Goal: Transaction & Acquisition: Download file/media

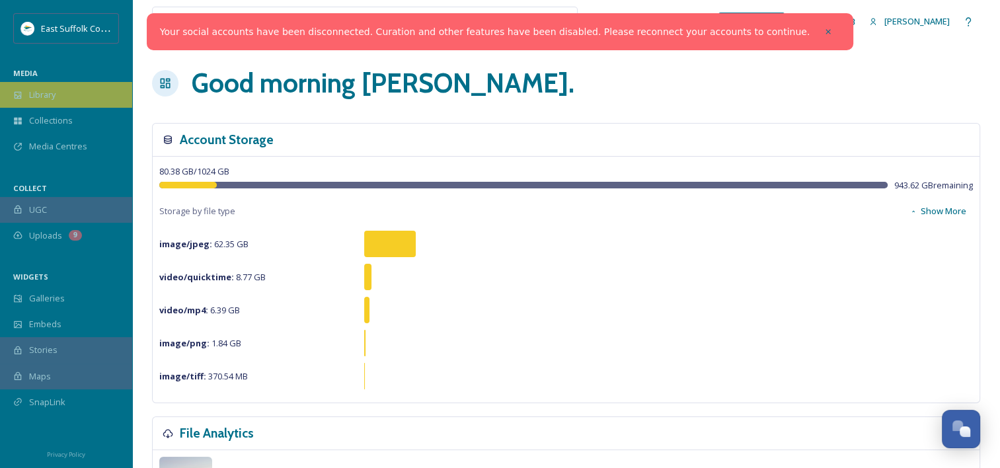
click at [43, 87] on div "Library" at bounding box center [66, 95] width 132 height 26
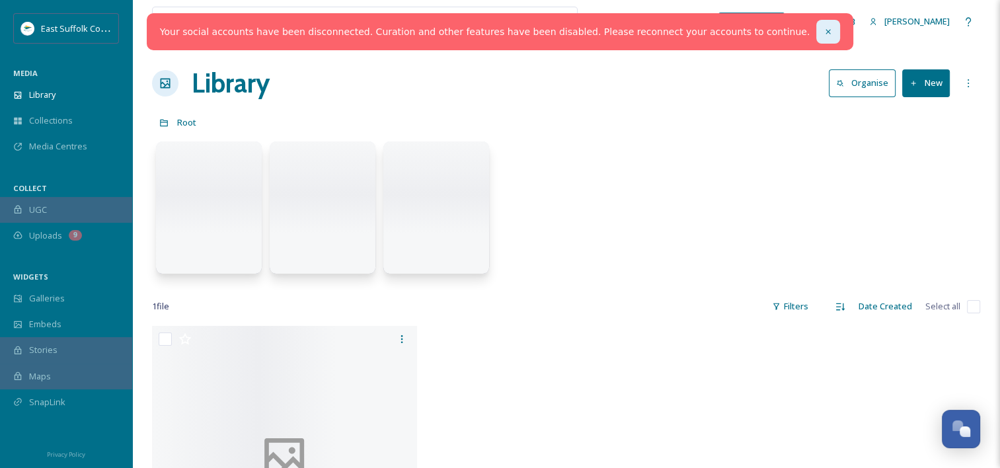
click at [816, 36] on div at bounding box center [828, 32] width 24 height 24
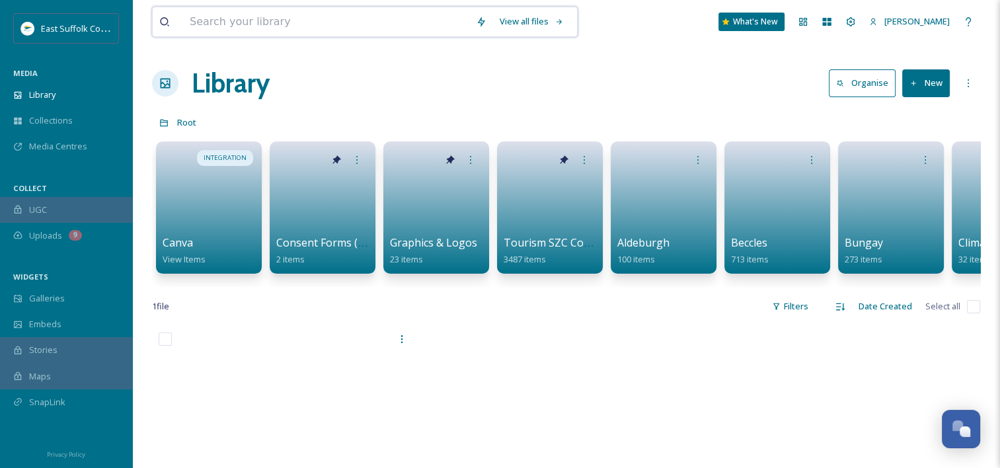
click at [255, 30] on input at bounding box center [326, 21] width 286 height 29
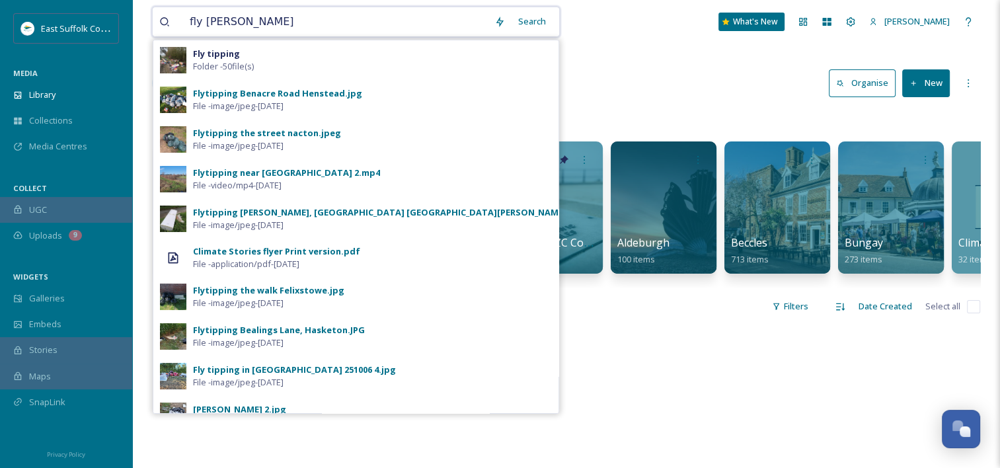
type input "fly tipping"
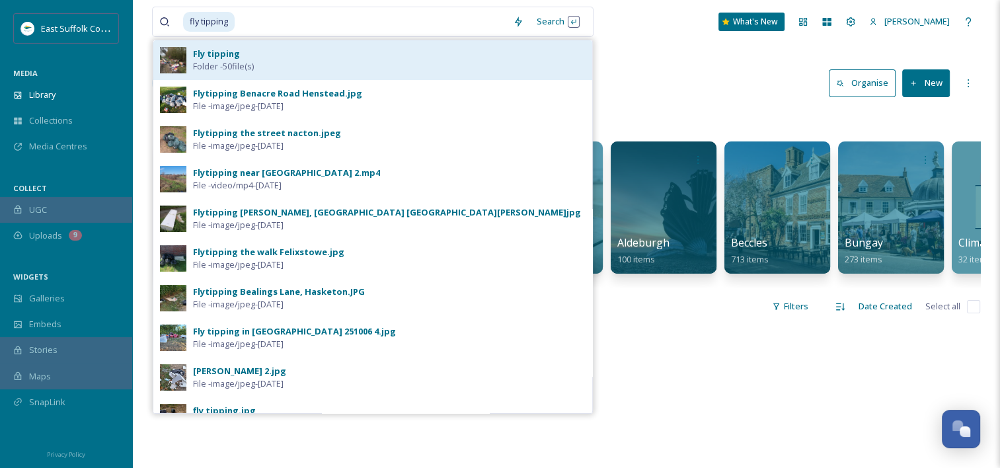
click at [316, 51] on div "Fly tipping Folder - 50 file(s)" at bounding box center [389, 60] width 392 height 25
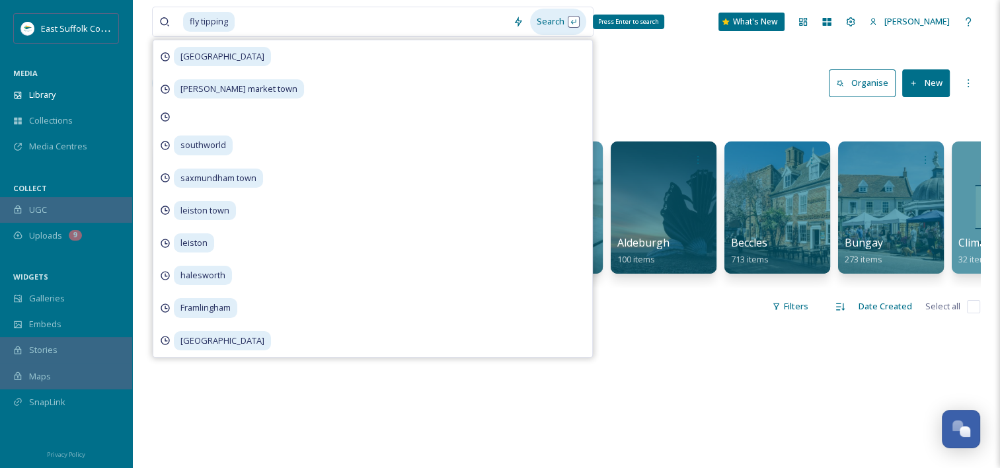
click at [556, 23] on div "Search Press Enter to search" at bounding box center [558, 22] width 56 height 26
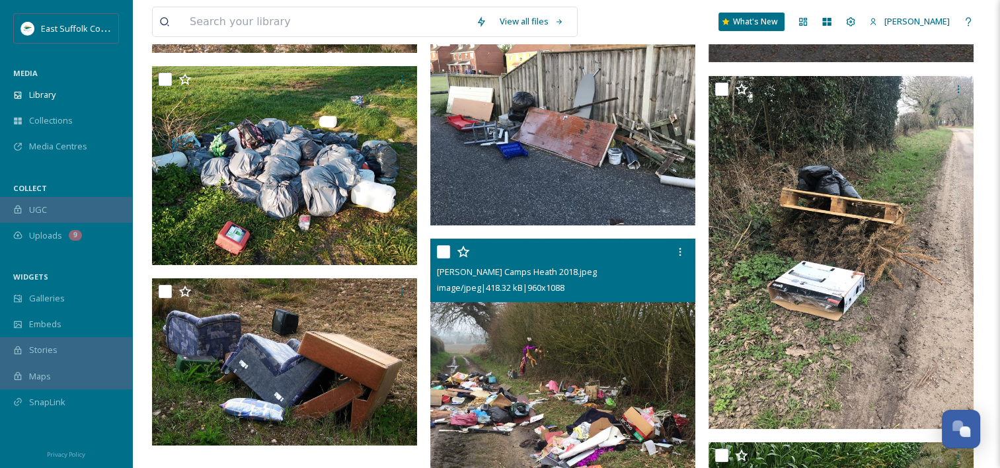
scroll to position [4854, 0]
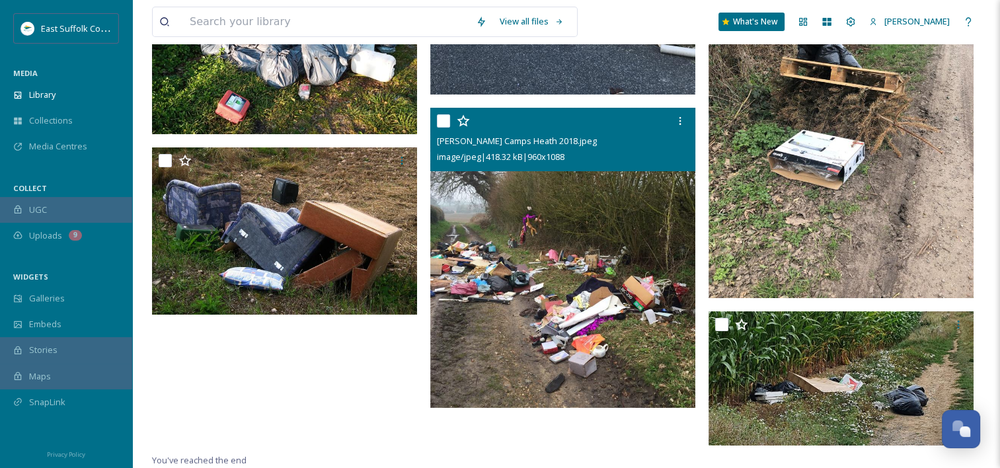
click at [573, 267] on img at bounding box center [562, 258] width 265 height 300
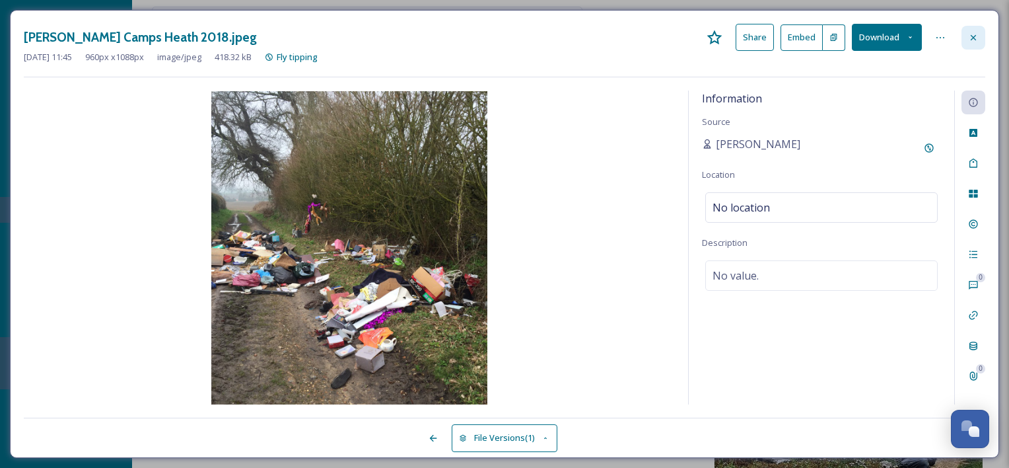
click at [970, 36] on icon at bounding box center [973, 37] width 11 height 11
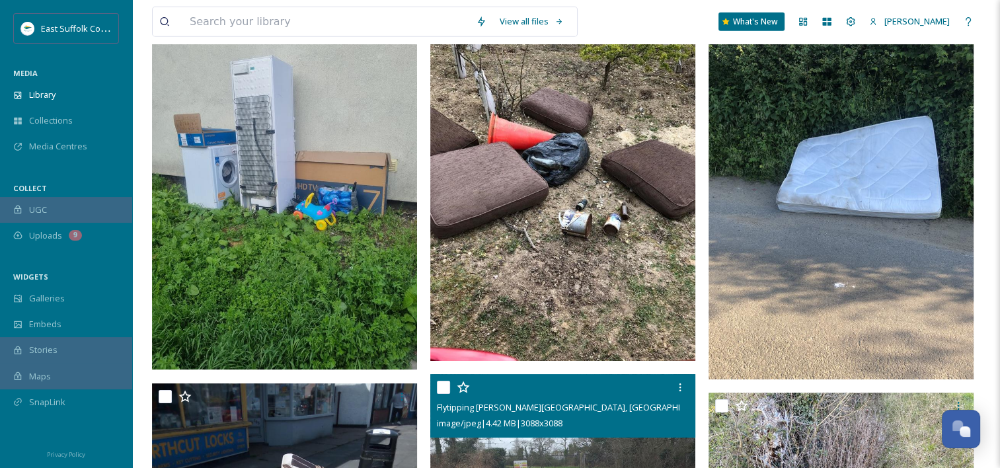
scroll to position [3335, 0]
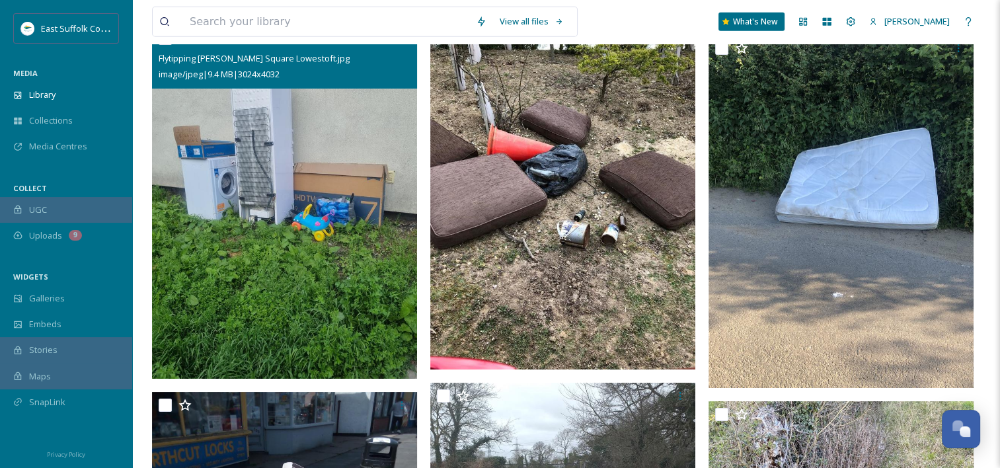
click at [310, 213] on img at bounding box center [284, 201] width 265 height 353
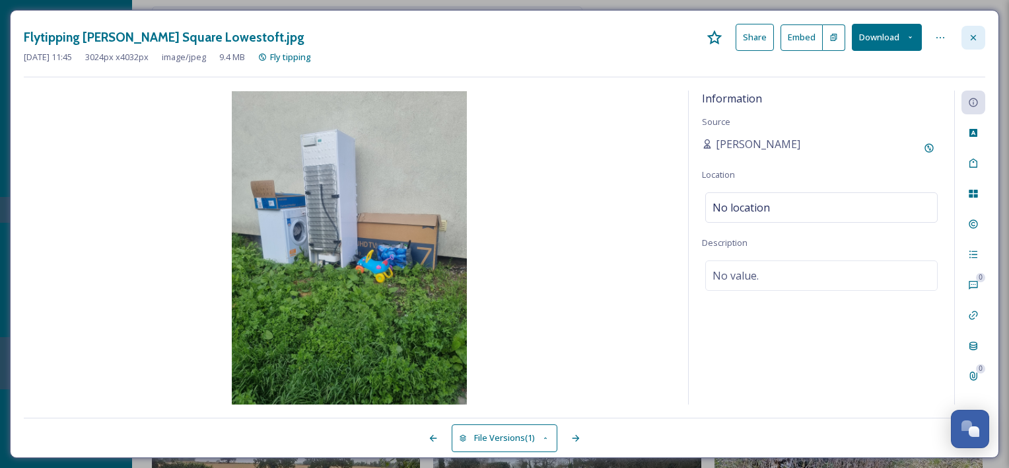
click at [964, 45] on div at bounding box center [974, 38] width 24 height 24
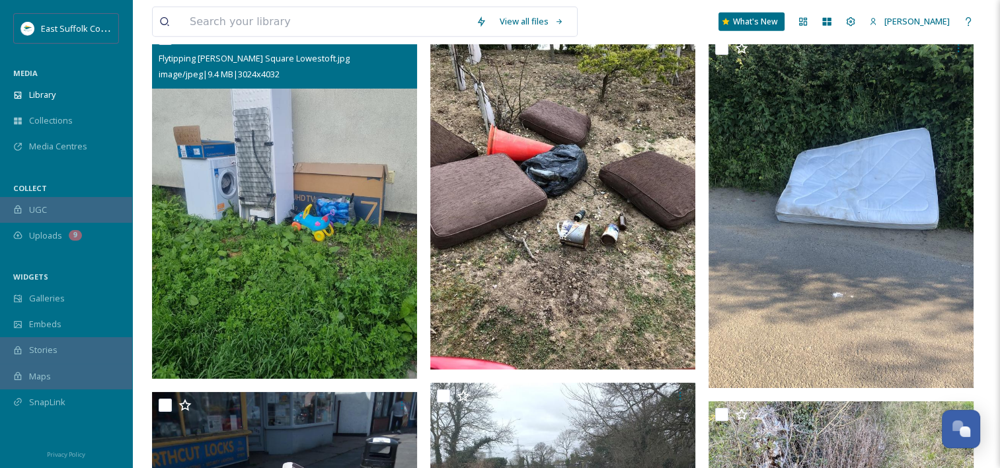
click at [346, 150] on img at bounding box center [284, 201] width 265 height 353
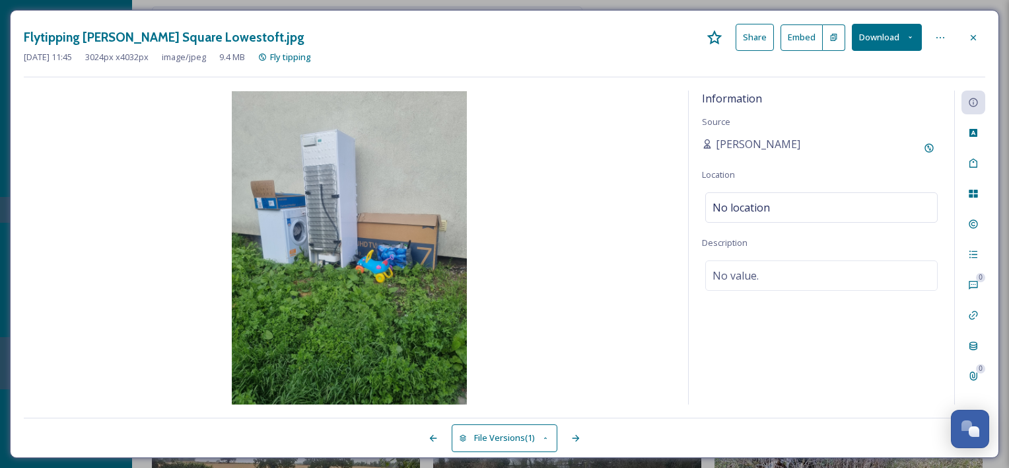
click at [873, 38] on button "Download" at bounding box center [887, 37] width 70 height 27
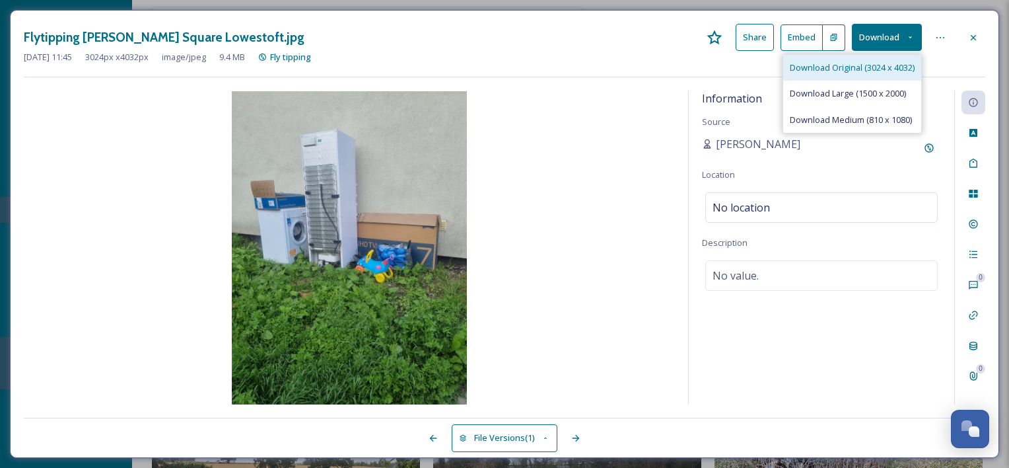
click at [890, 69] on span "Download Original (3024 x 4032)" at bounding box center [852, 67] width 125 height 13
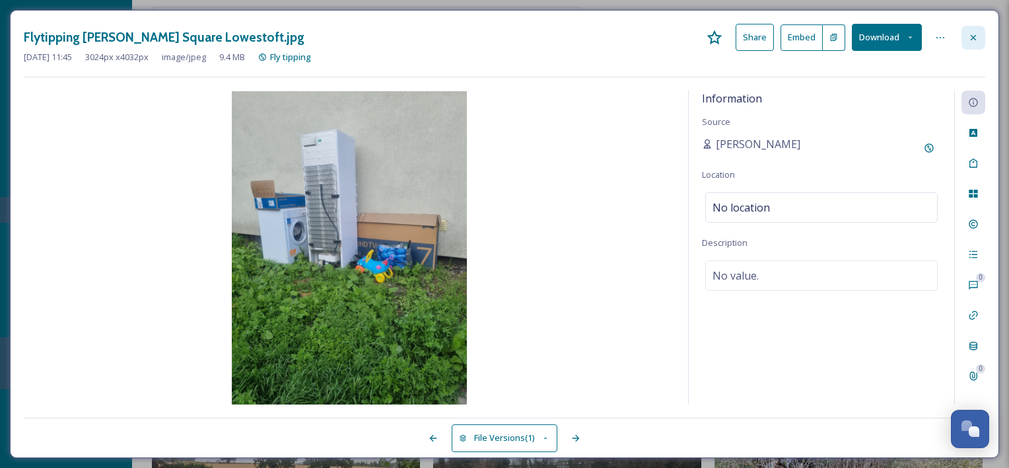
click at [977, 36] on icon at bounding box center [973, 37] width 11 height 11
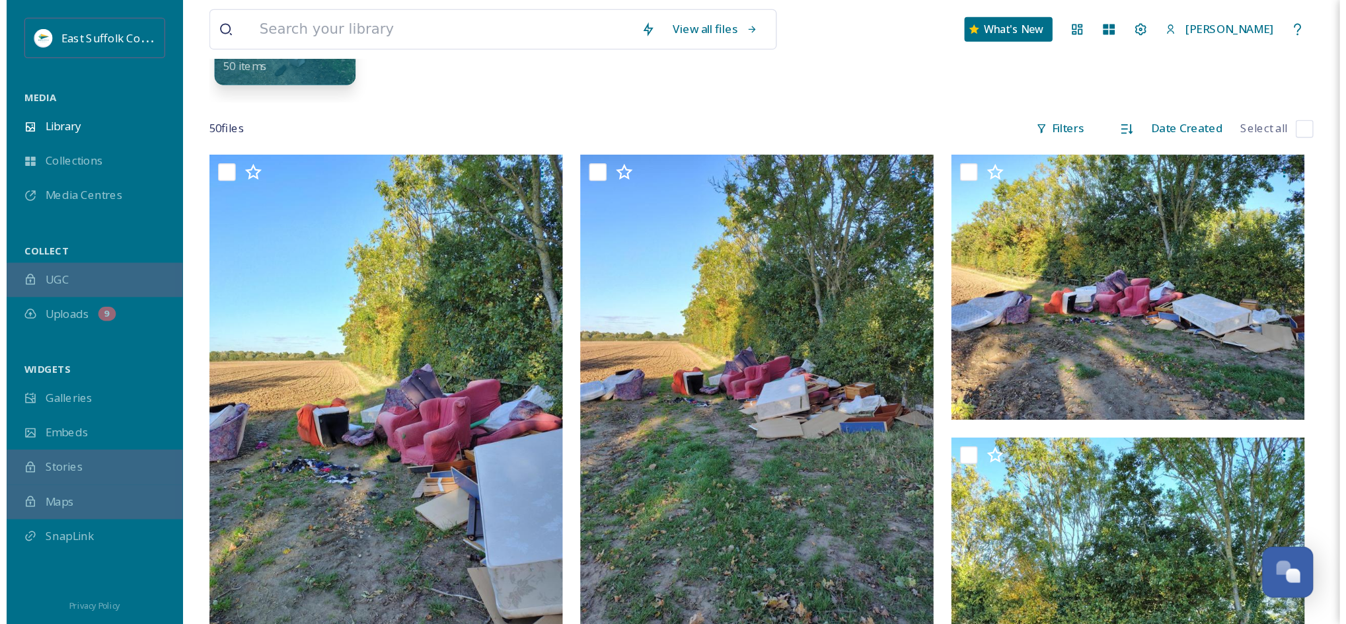
scroll to position [264, 0]
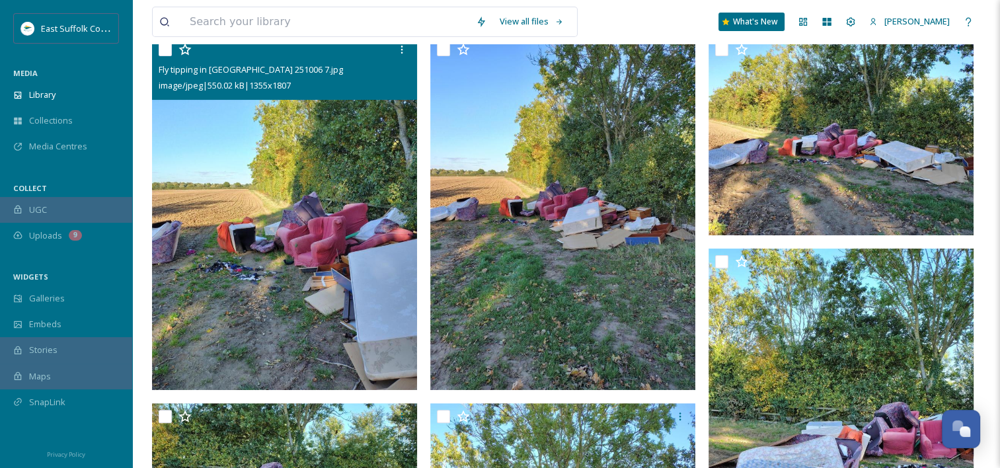
click at [333, 251] on img at bounding box center [284, 212] width 265 height 353
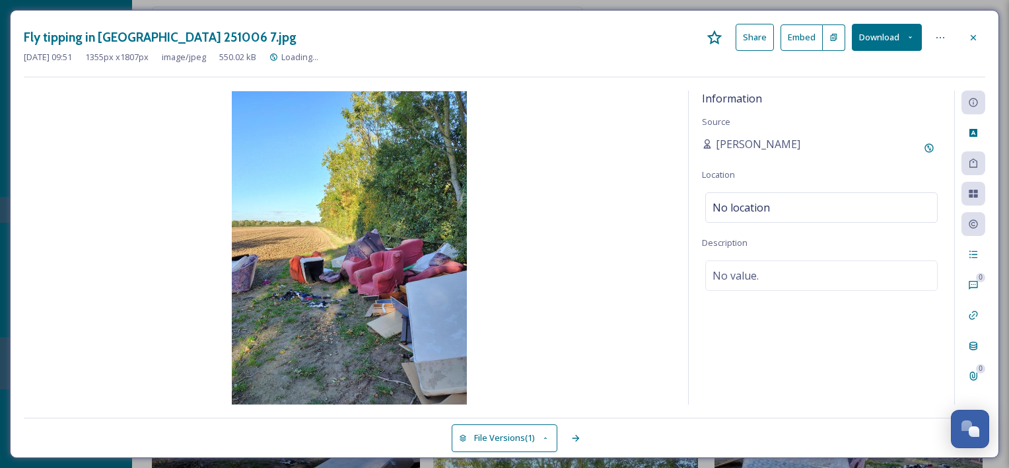
click at [880, 42] on button "Download" at bounding box center [887, 37] width 70 height 27
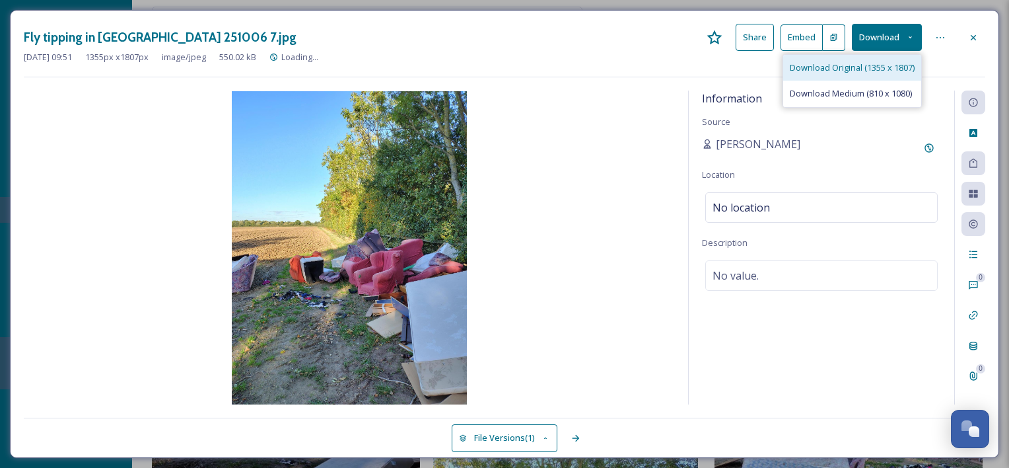
click at [874, 66] on span "Download Original (1355 x 1807)" at bounding box center [852, 67] width 125 height 13
